Goal: Task Accomplishment & Management: Manage account settings

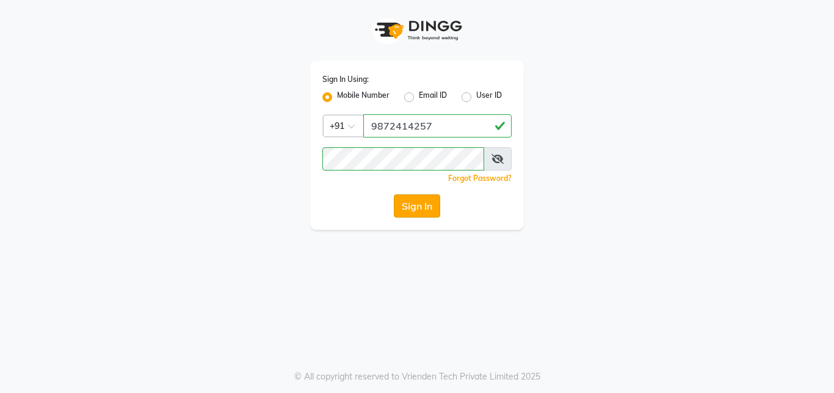
click at [429, 209] on button "Sign In" at bounding box center [417, 205] width 46 height 23
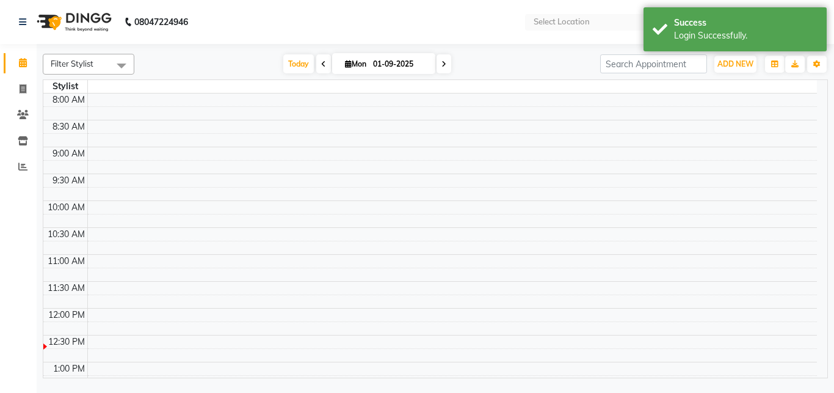
select select "en"
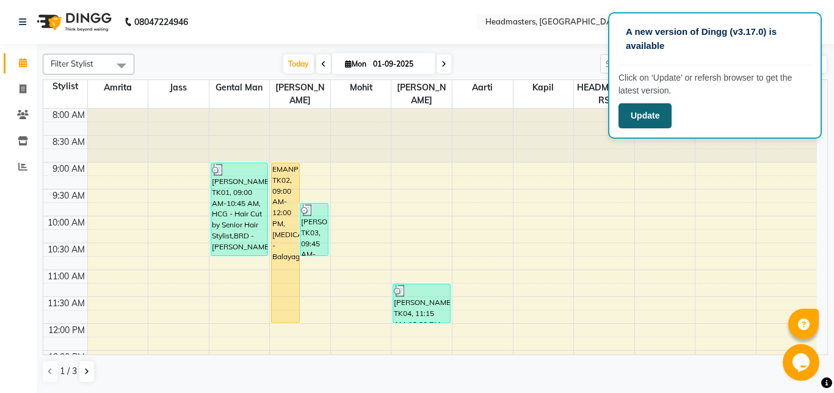
click at [637, 124] on button "Update" at bounding box center [645, 115] width 53 height 25
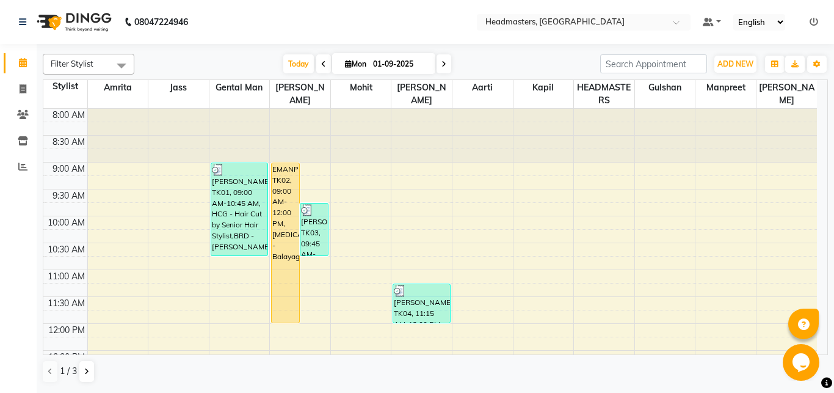
click at [345, 65] on icon at bounding box center [348, 64] width 7 height 8
select select "9"
select select "2025"
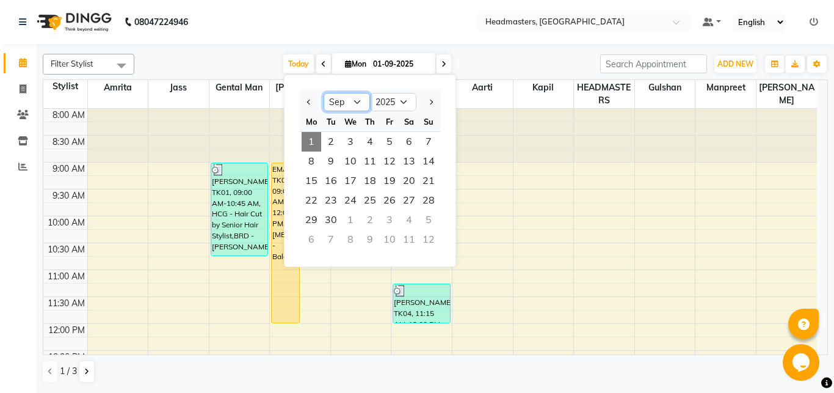
click at [324, 93] on select "Jan Feb Mar Apr May Jun Jul Aug Sep Oct Nov Dec" at bounding box center [347, 102] width 46 height 18
select select "8"
click option "Aug" at bounding box center [0, 0] width 0 height 0
click at [429, 220] on span "31" at bounding box center [429, 220] width 20 height 20
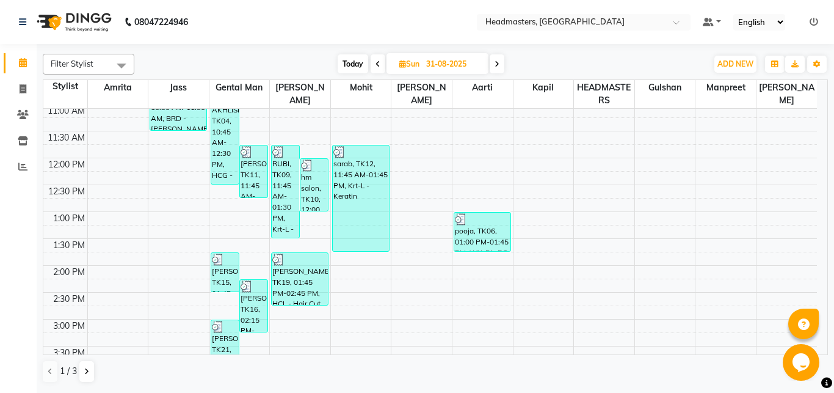
scroll to position [164, 0]
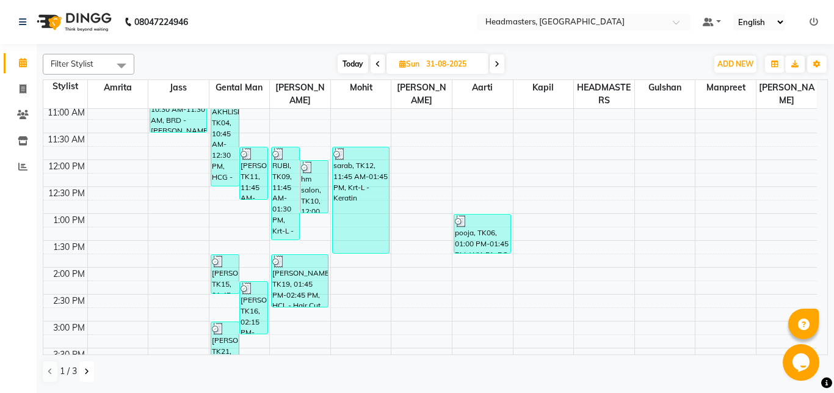
click at [87, 372] on icon at bounding box center [86, 371] width 5 height 7
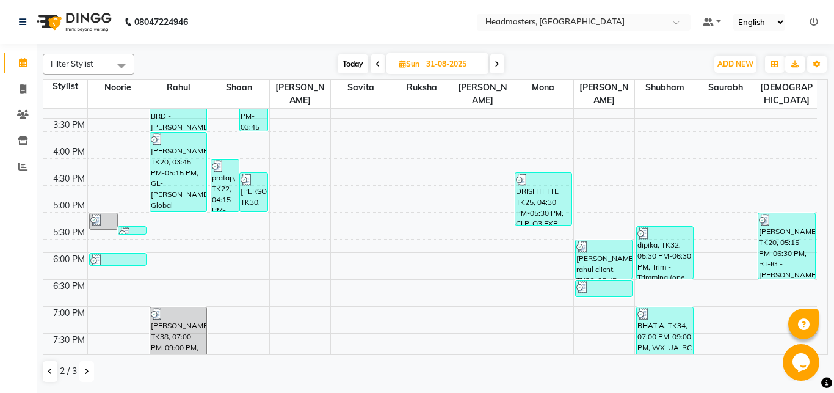
scroll to position [393, 0]
click at [44, 372] on button at bounding box center [50, 371] width 15 height 21
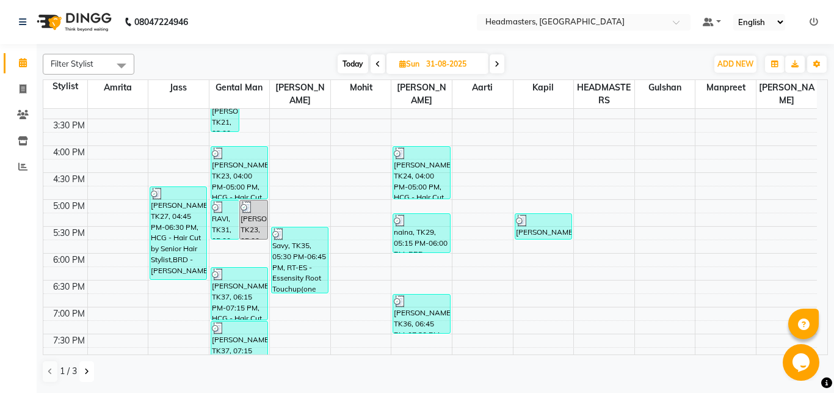
click at [87, 368] on icon at bounding box center [86, 371] width 5 height 7
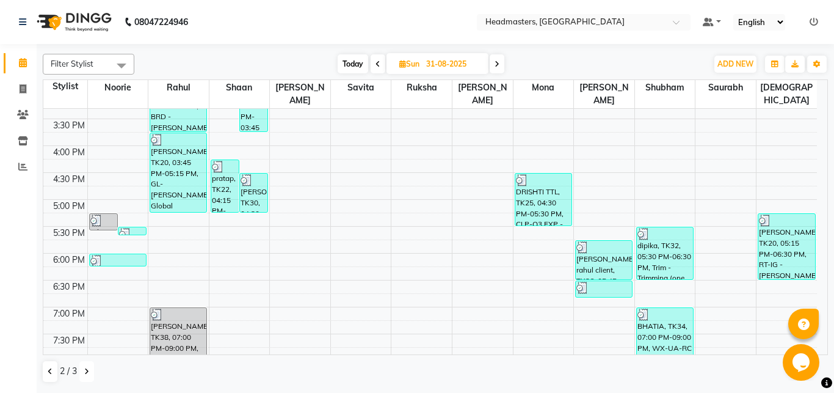
click at [87, 368] on icon at bounding box center [86, 371] width 5 height 7
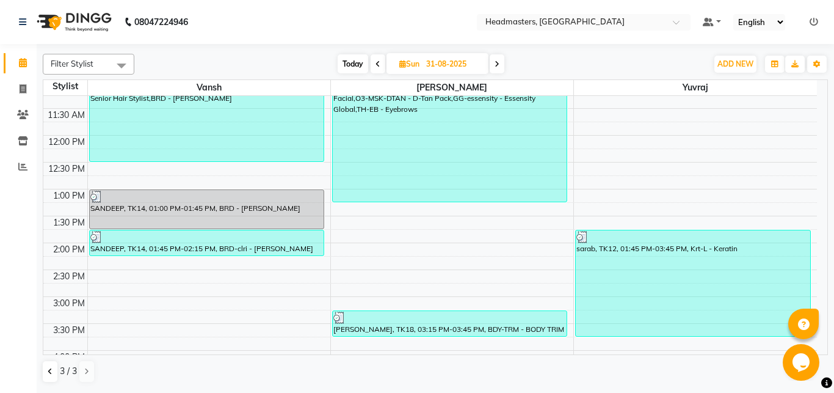
scroll to position [133, 0]
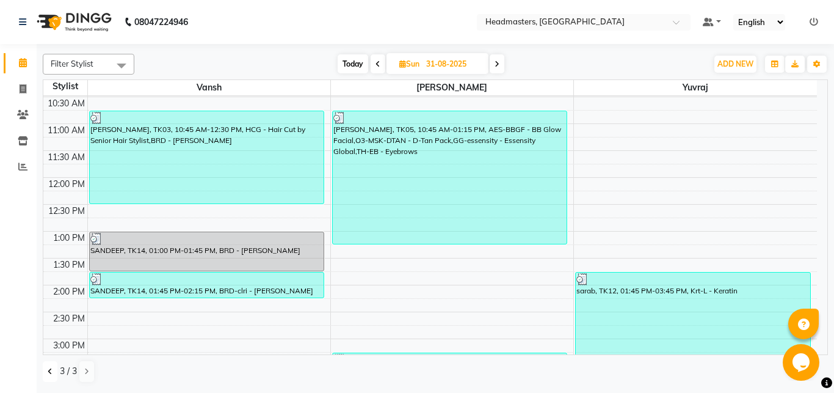
click at [51, 370] on icon at bounding box center [50, 371] width 5 height 7
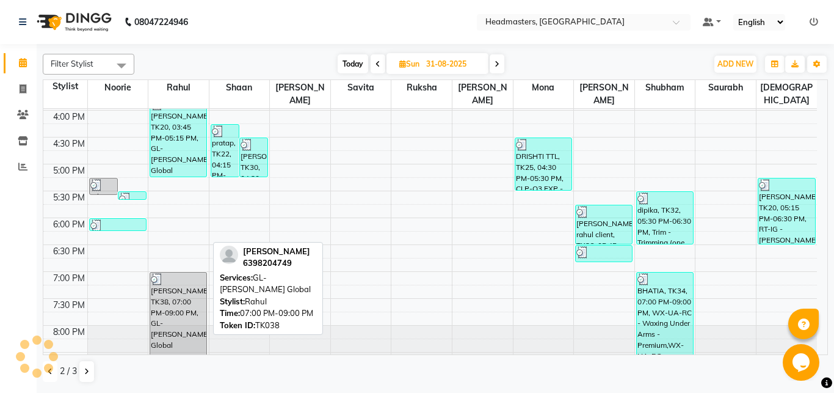
scroll to position [493, 0]
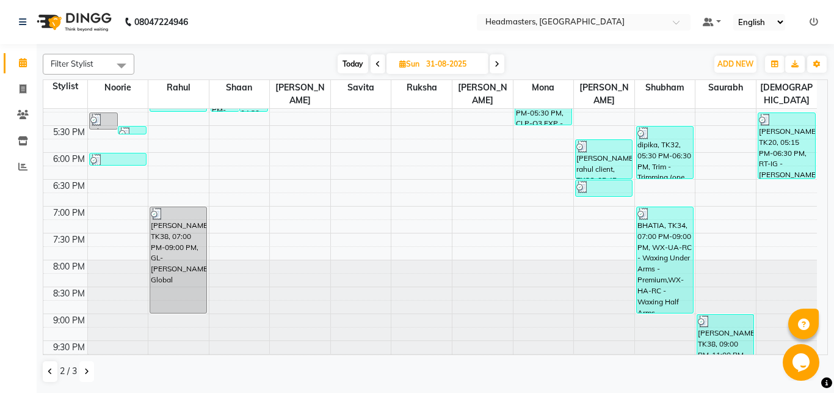
click at [87, 369] on icon at bounding box center [86, 371] width 5 height 7
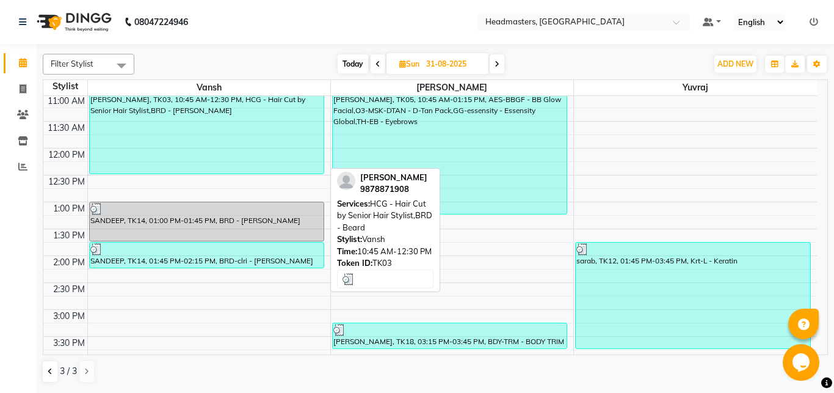
scroll to position [161, 0]
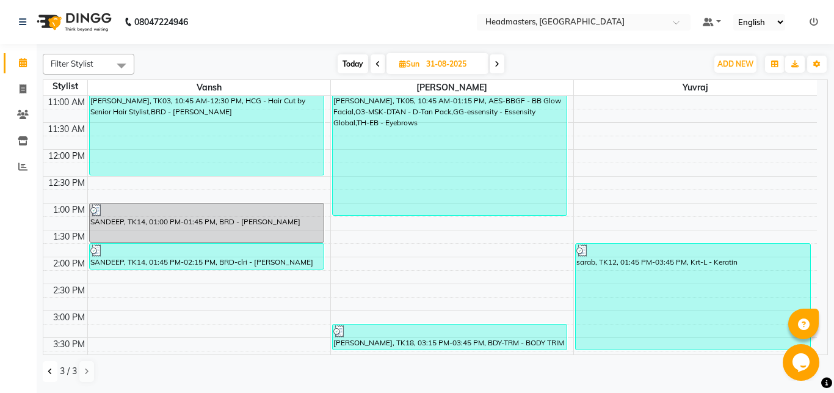
click at [48, 372] on icon at bounding box center [50, 371] width 5 height 7
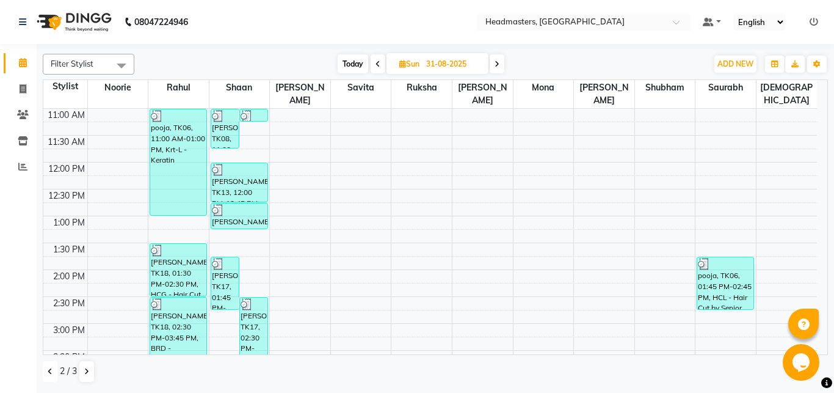
click at [48, 366] on button at bounding box center [50, 371] width 15 height 21
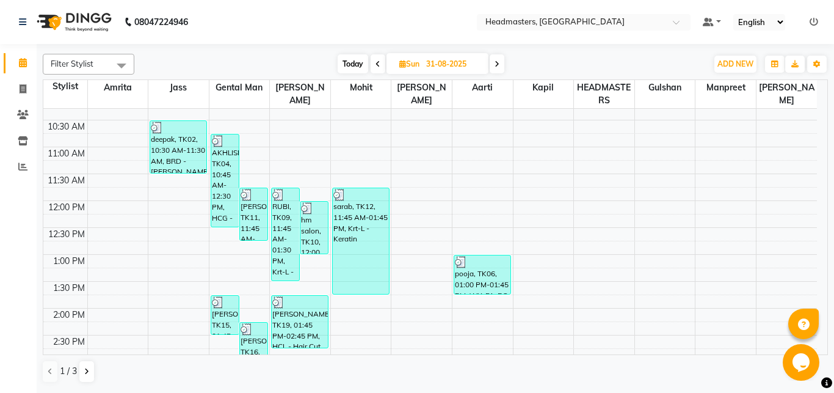
scroll to position [128, 0]
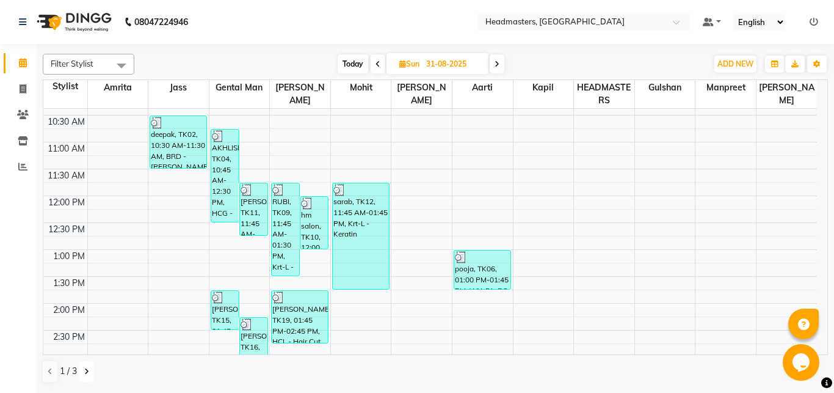
click at [85, 374] on icon at bounding box center [86, 371] width 5 height 7
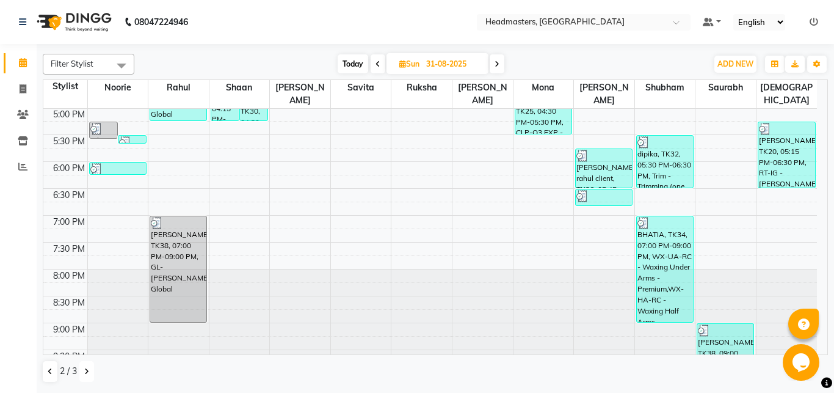
scroll to position [493, 0]
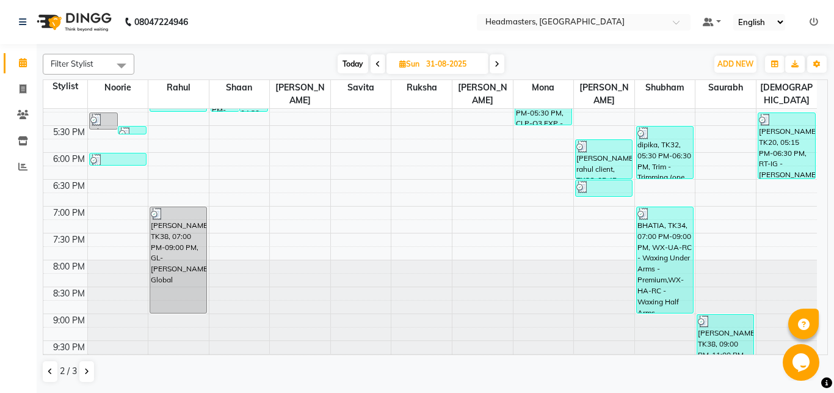
click at [497, 65] on icon at bounding box center [497, 63] width 5 height 7
type input "01-09-2025"
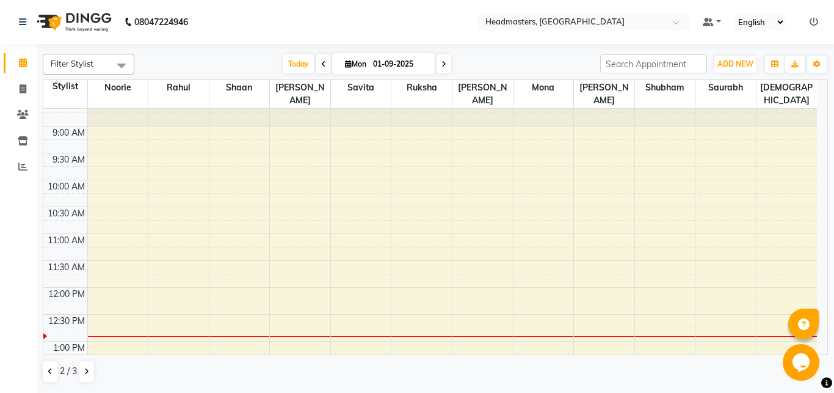
scroll to position [0, 0]
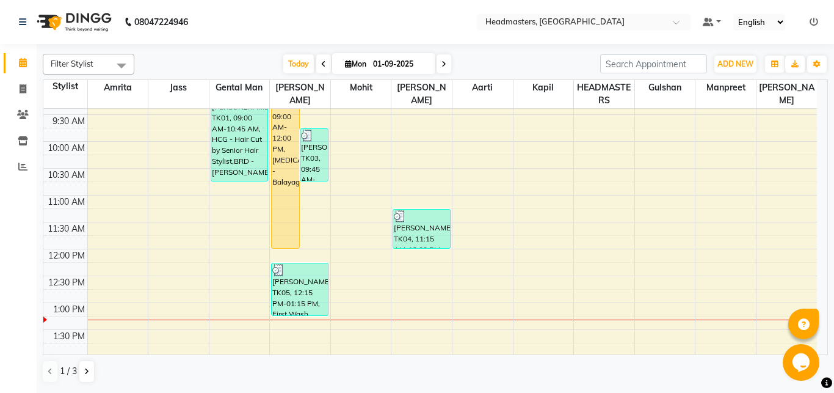
scroll to position [73, 0]
